Goal: Book appointment/travel/reservation

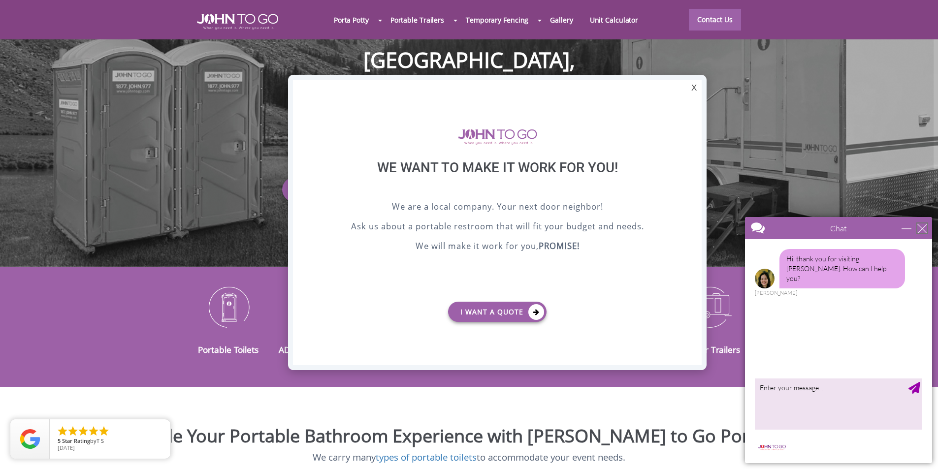
click at [449, 225] on div "close" at bounding box center [922, 228] width 10 height 10
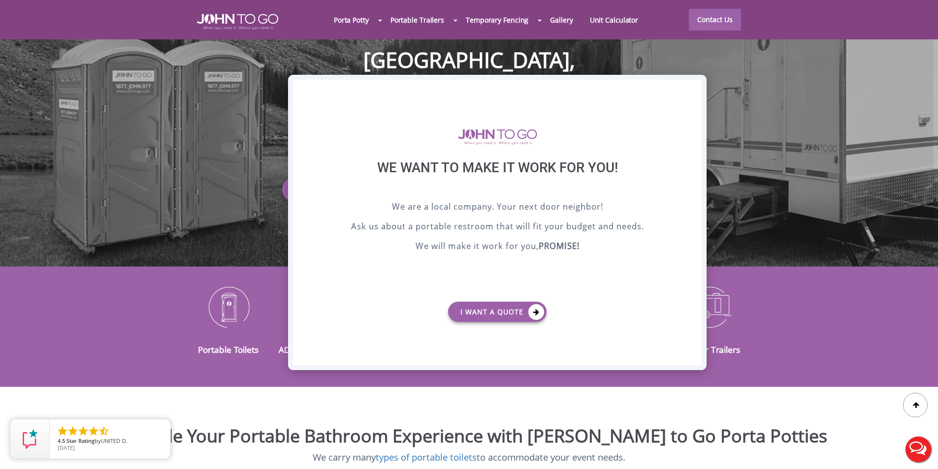
click at [449, 88] on div "X" at bounding box center [693, 88] width 15 height 17
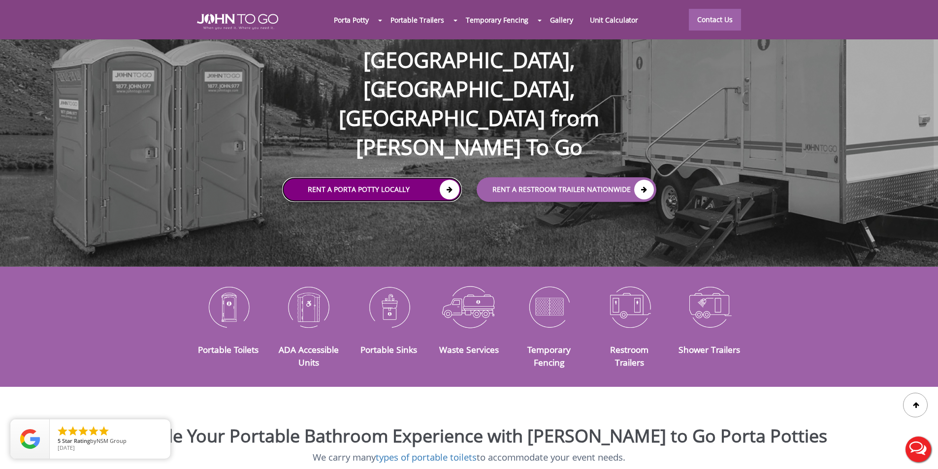
click at [365, 178] on link "Rent a Porta Potty Locally" at bounding box center [372, 190] width 180 height 25
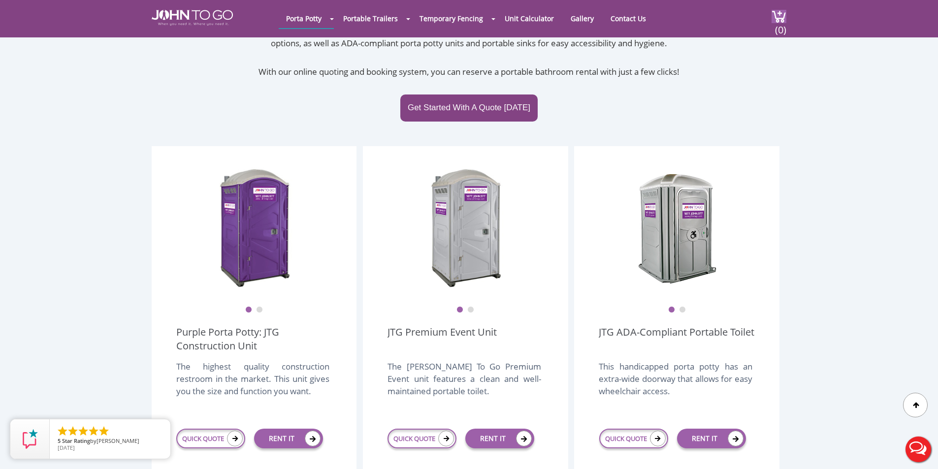
scroll to position [197, 0]
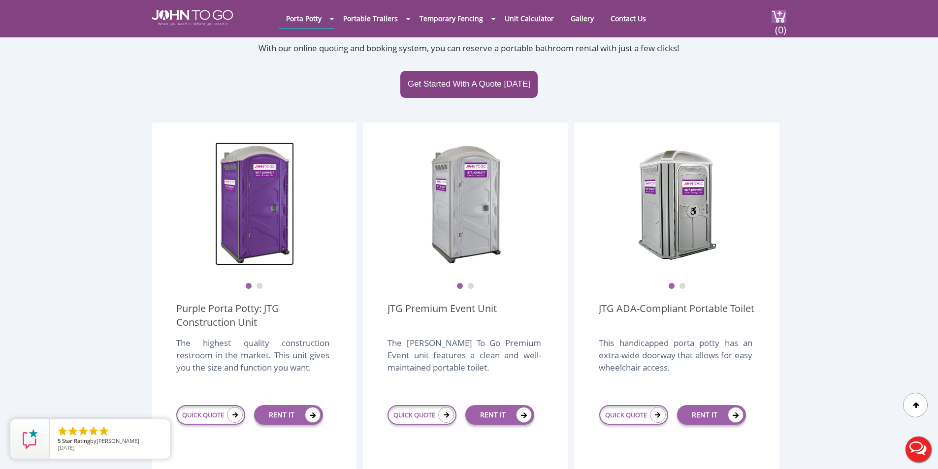
click at [257, 213] on img at bounding box center [254, 203] width 79 height 123
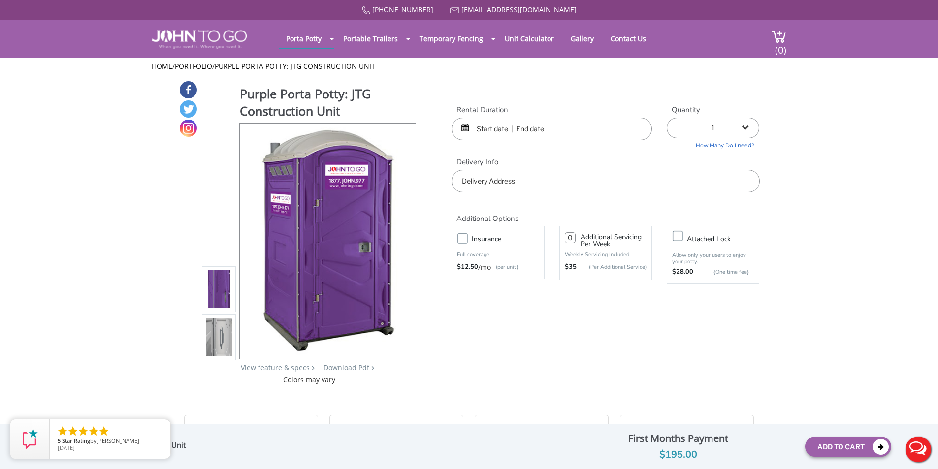
click at [489, 132] on input "text" at bounding box center [551, 129] width 200 height 23
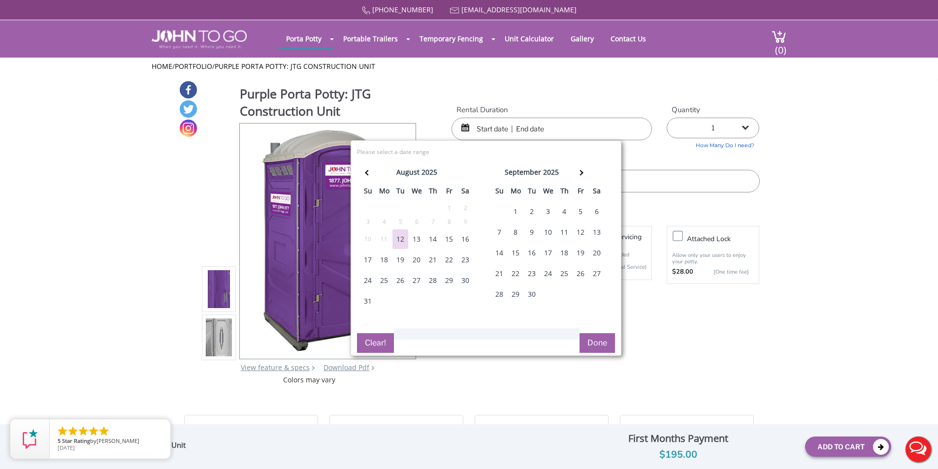
click at [370, 258] on div "17" at bounding box center [368, 260] width 16 height 20
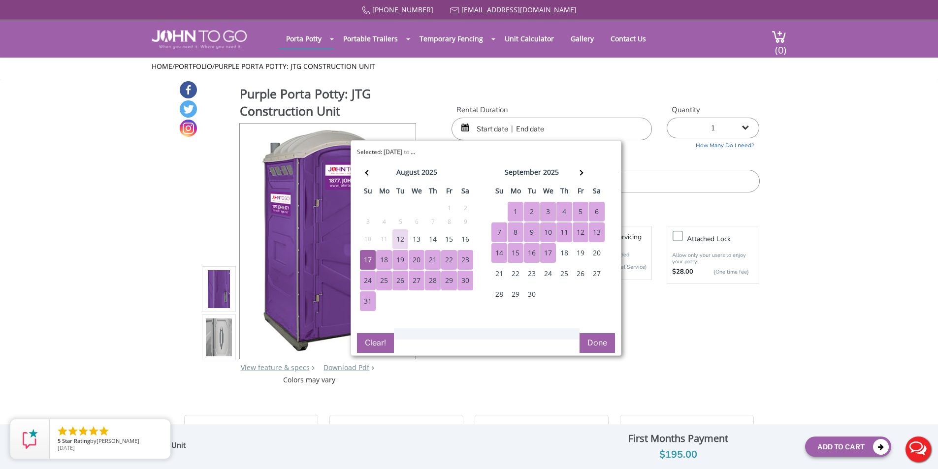
click at [549, 250] on div "17" at bounding box center [548, 253] width 16 height 20
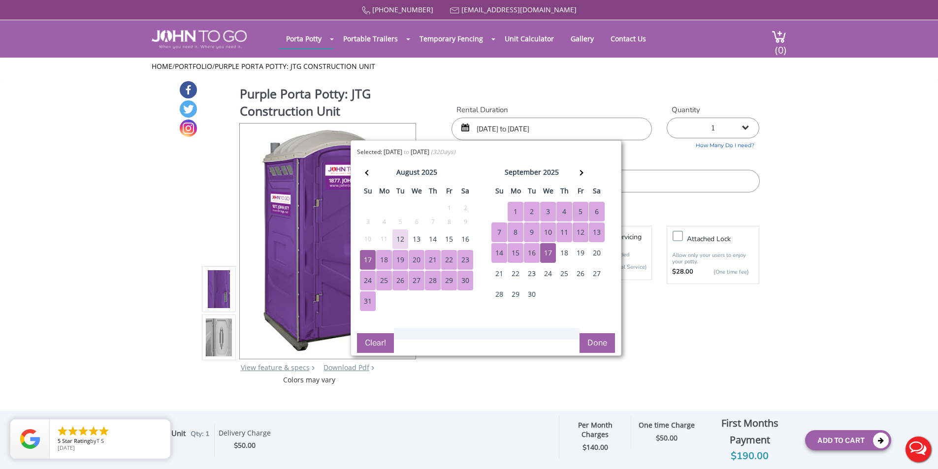
click at [367, 255] on div "17" at bounding box center [368, 260] width 16 height 20
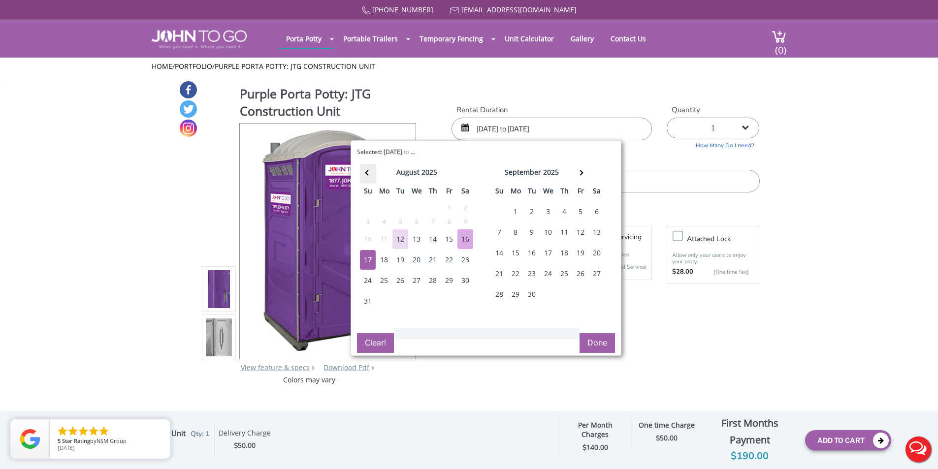
click at [361, 168] on th at bounding box center [368, 174] width 16 height 20
click at [538, 128] on input "08/17/2025 to 09/17/2025" at bounding box center [551, 129] width 200 height 23
click at [536, 128] on input "08/17/2025 to 09/17/2025" at bounding box center [551, 129] width 200 height 23
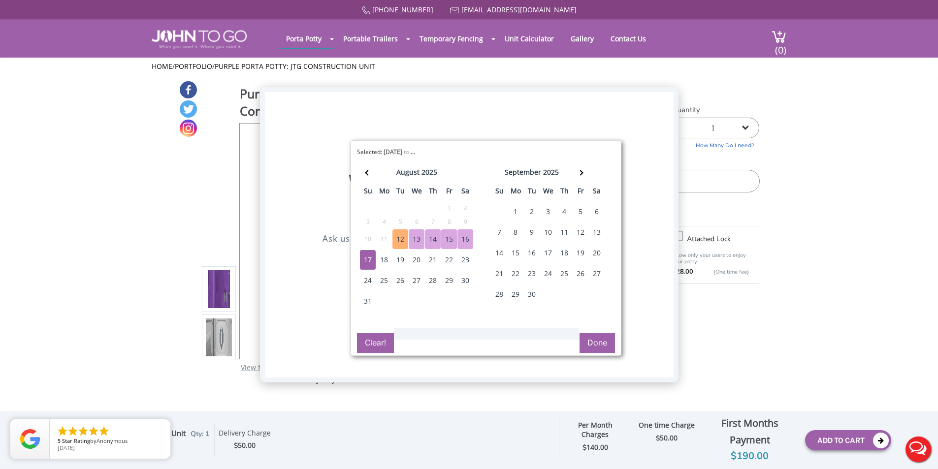
click at [662, 101] on div "X" at bounding box center [665, 100] width 15 height 17
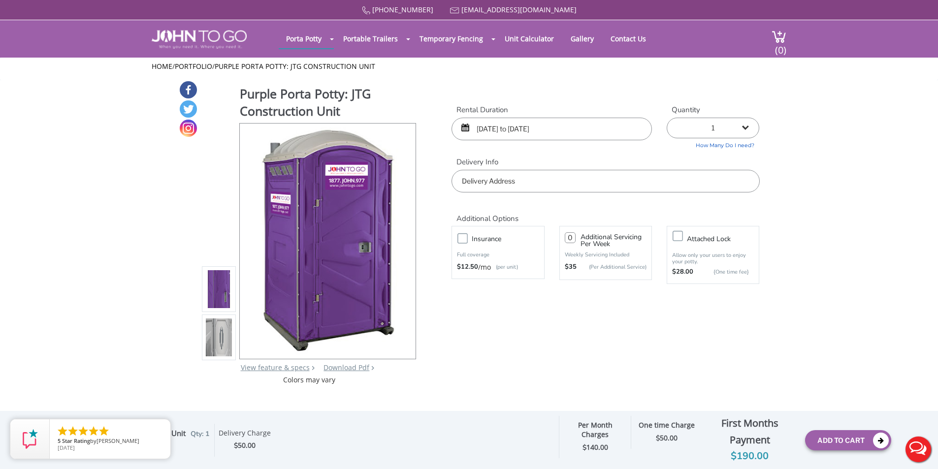
click at [532, 128] on input "08/17/2025 to 09/17/2025" at bounding box center [551, 129] width 200 height 23
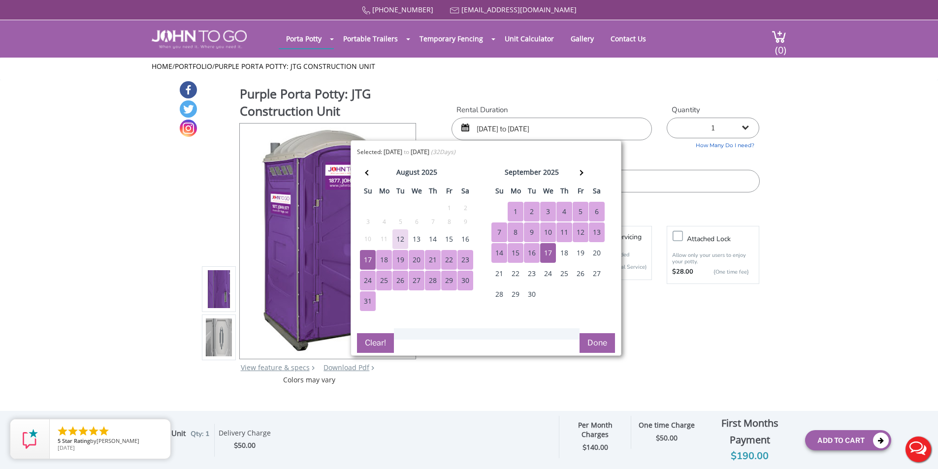
click at [536, 128] on input "08/17/2025 to 09/17/2025" at bounding box center [551, 129] width 200 height 23
click at [534, 128] on input "08/17/2025 to 09/17/2025" at bounding box center [551, 129] width 200 height 23
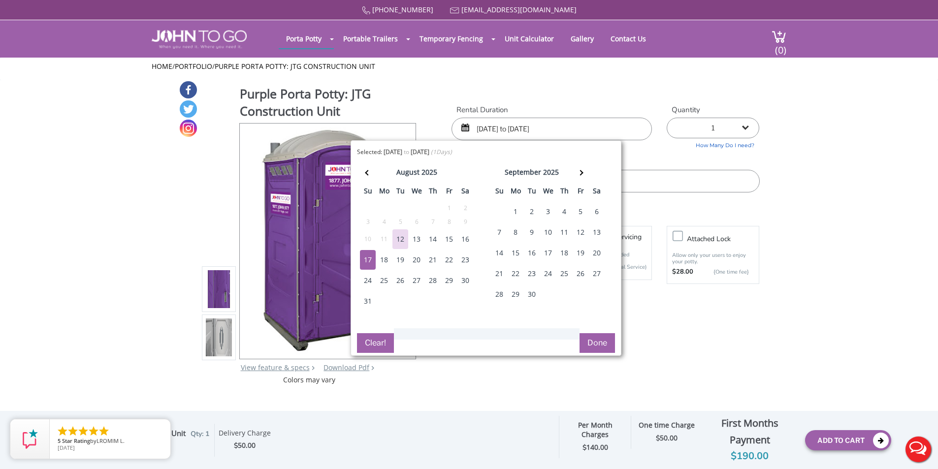
type input "08/17/2025 to 08/17/2025"
click at [603, 345] on button "Done" at bounding box center [596, 343] width 35 height 20
